Goal: Check status: Check status

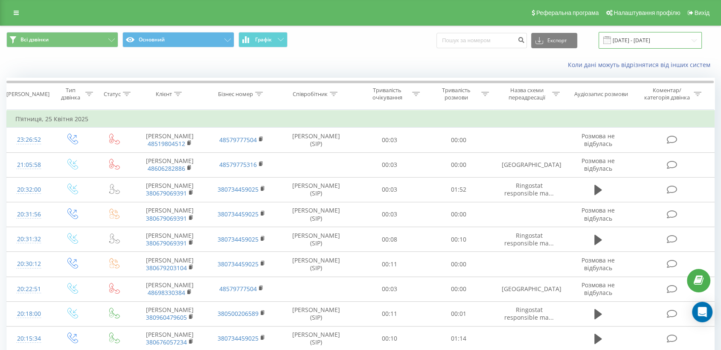
click at [626, 32] on input "[DATE] - [DATE]" at bounding box center [649, 40] width 103 height 17
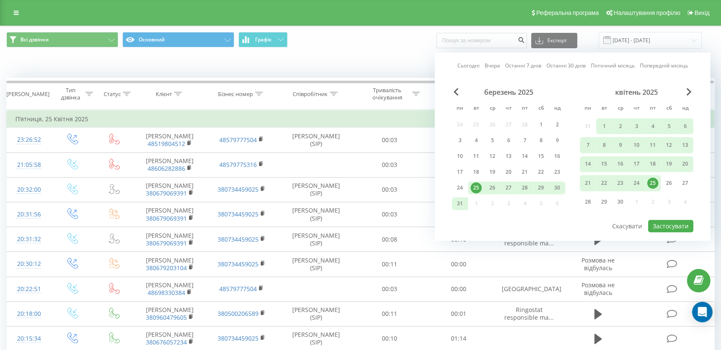
click at [466, 63] on link "Сьогодні" at bounding box center [468, 66] width 22 height 8
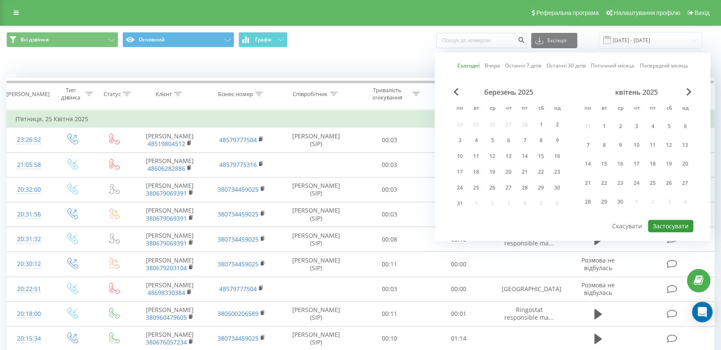
click at [671, 222] on button "Застосувати" at bounding box center [670, 226] width 45 height 12
type input "19.09.2025 - 19.09.2025"
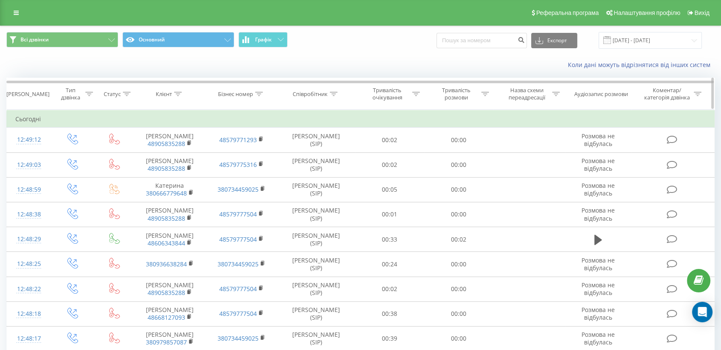
click at [334, 95] on icon at bounding box center [334, 94] width 8 height 4
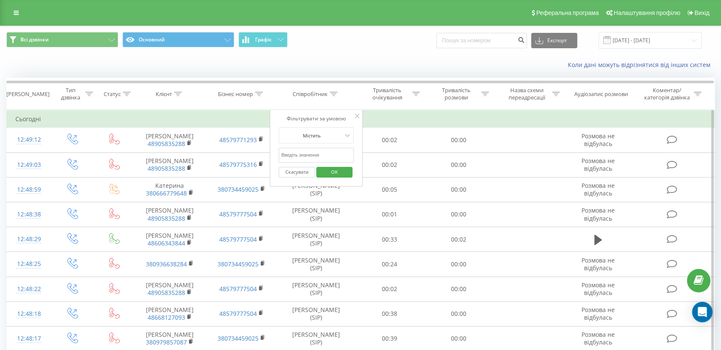
click at [302, 159] on input "text" at bounding box center [316, 155] width 75 height 15
type input "піль"
click at [336, 173] on span "OK" at bounding box center [334, 171] width 24 height 13
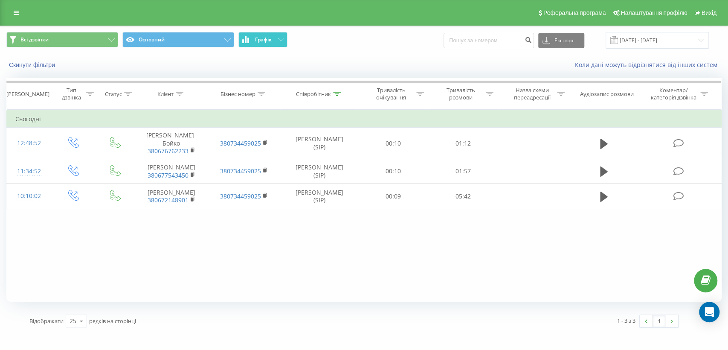
click at [258, 38] on span "Графік" at bounding box center [263, 40] width 17 height 6
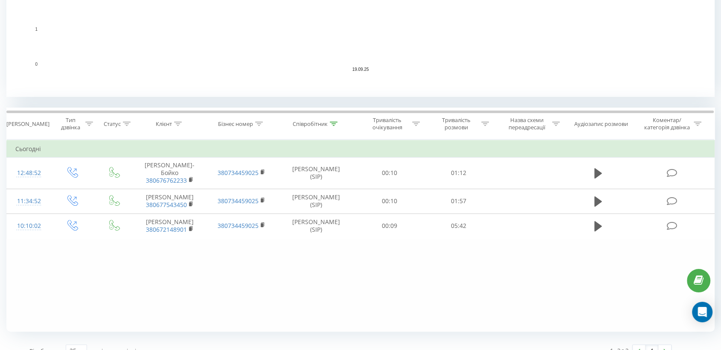
scroll to position [274, 0]
